Goal: Navigation & Orientation: Find specific page/section

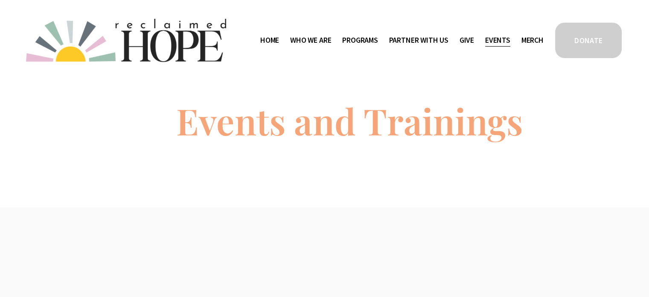
click at [189, 31] on img at bounding box center [126, 40] width 200 height 43
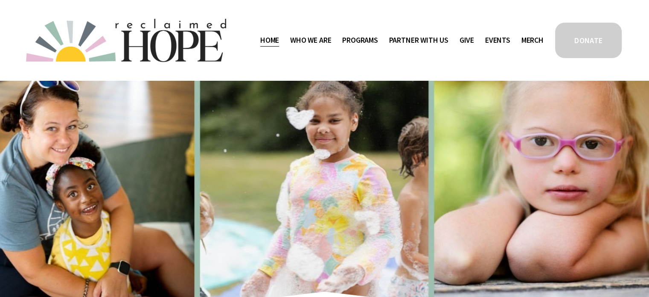
click at [506, 42] on link "Events" at bounding box center [497, 40] width 25 height 14
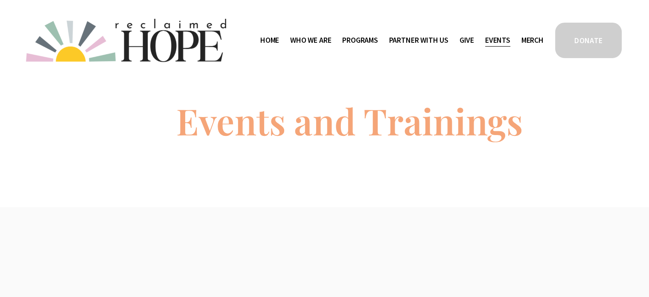
click at [261, 39] on link "Home" at bounding box center [269, 40] width 19 height 14
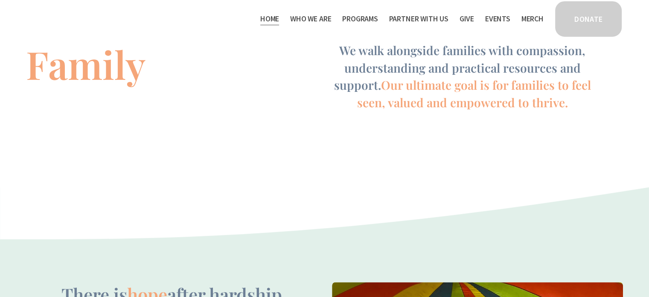
scroll to position [389, 0]
